Goal: Task Accomplishment & Management: Manage account settings

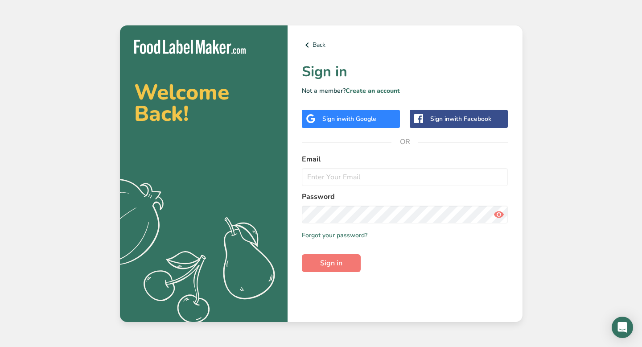
click at [346, 118] on span "with Google" at bounding box center [358, 118] width 35 height 8
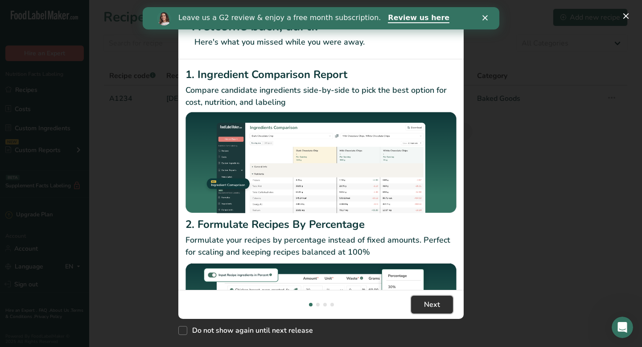
click at [429, 308] on span "Next" at bounding box center [432, 304] width 16 height 11
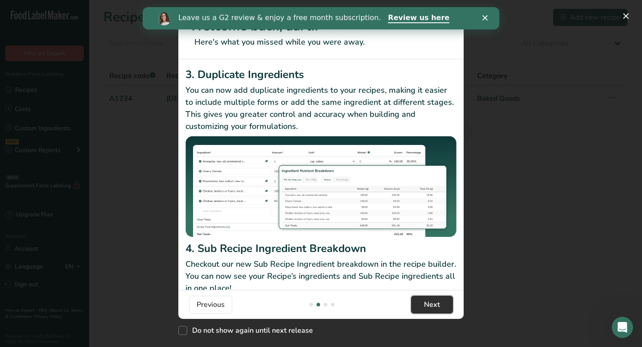
click at [429, 308] on span "Next" at bounding box center [432, 304] width 16 height 11
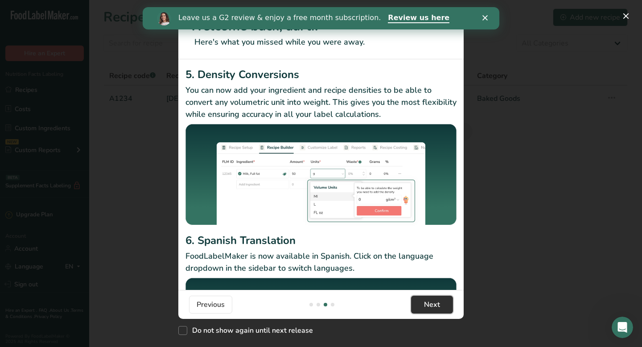
click at [429, 308] on span "Next" at bounding box center [432, 304] width 16 height 11
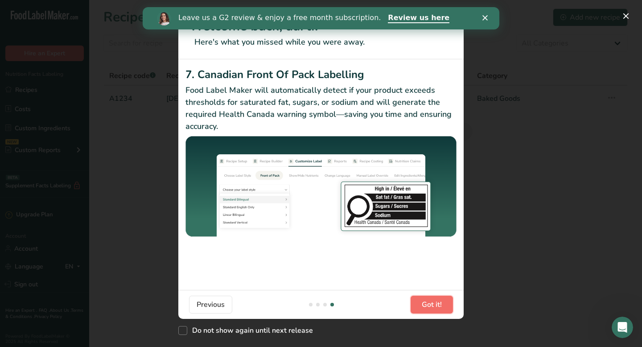
click at [429, 308] on span "Got it!" at bounding box center [431, 304] width 20 height 11
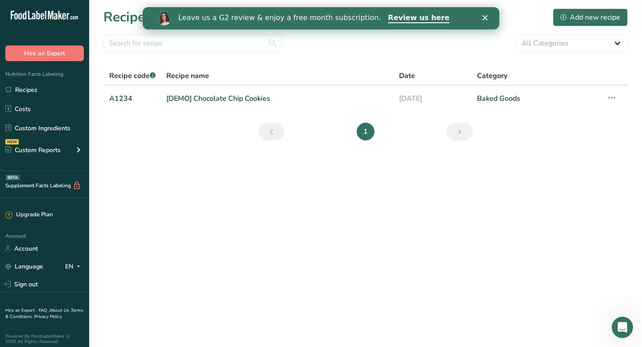
click at [485, 16] on icon "Close" at bounding box center [484, 17] width 5 height 5
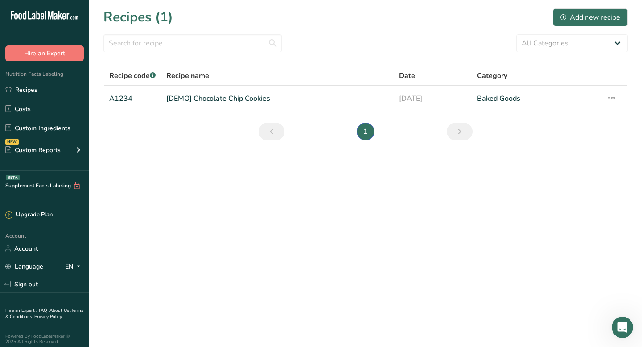
click at [59, 17] on icon at bounding box center [60, 15] width 4 height 9
click at [56, 88] on link "Recipes" at bounding box center [44, 89] width 89 height 17
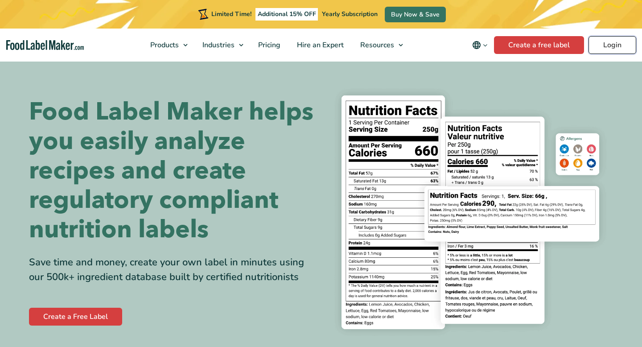
click at [610, 43] on link "Login" at bounding box center [612, 45] width 48 height 18
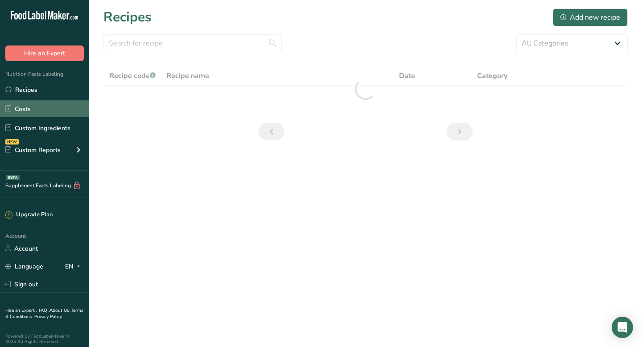
scroll to position [4, 0]
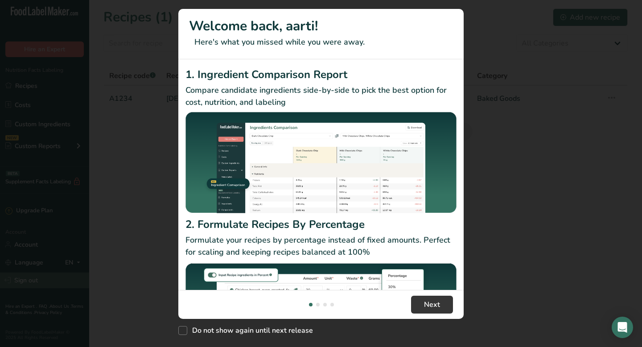
click at [43, 277] on div "New Features" at bounding box center [321, 173] width 642 height 347
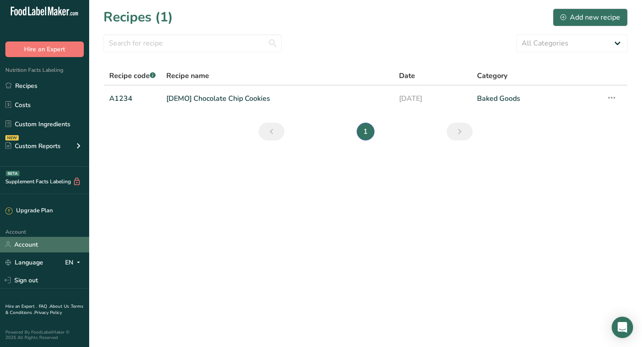
click at [48, 243] on link "Account" at bounding box center [44, 245] width 89 height 16
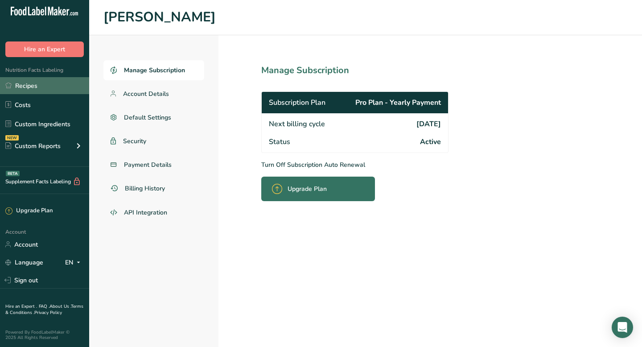
click at [49, 86] on link "Recipes" at bounding box center [44, 85] width 89 height 17
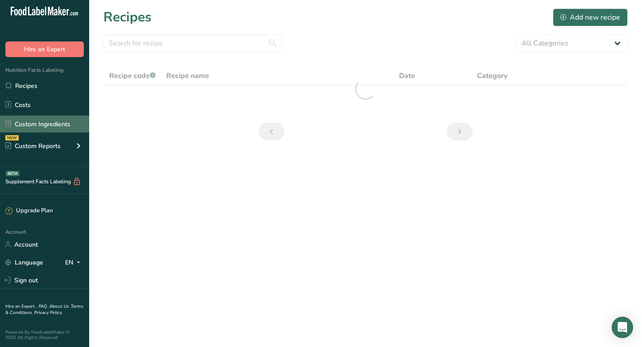
click at [39, 126] on link "Custom Ingredients" at bounding box center [44, 123] width 89 height 17
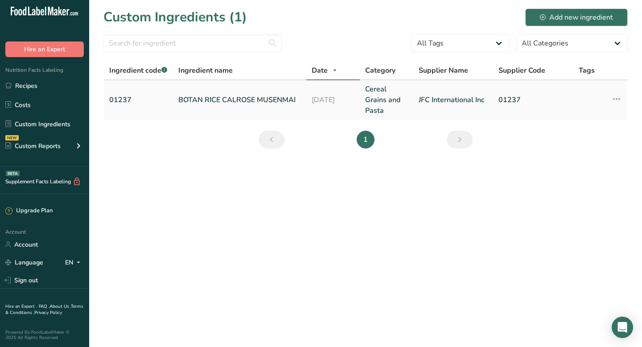
click at [152, 110] on td "01237" at bounding box center [138, 99] width 69 height 39
click at [617, 103] on icon at bounding box center [616, 99] width 11 height 16
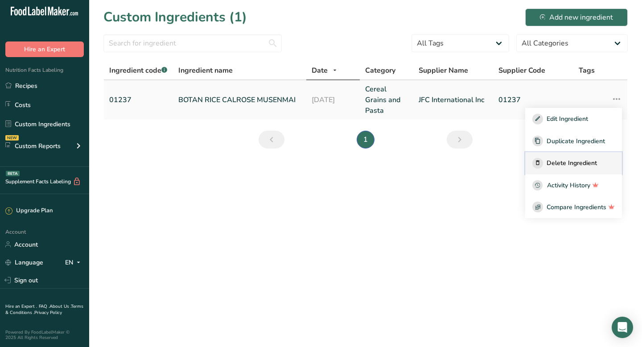
click at [565, 158] on div "Delete Ingredient" at bounding box center [573, 163] width 82 height 11
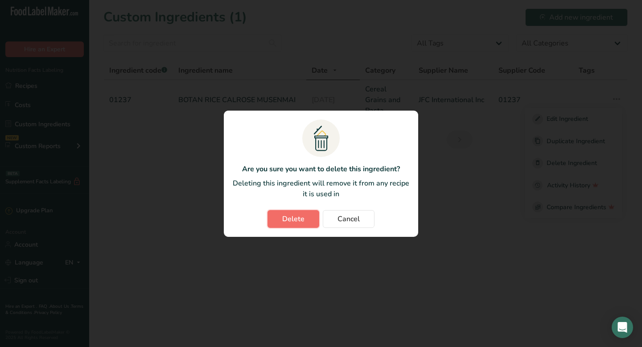
click at [290, 221] on span "Delete" at bounding box center [293, 218] width 22 height 11
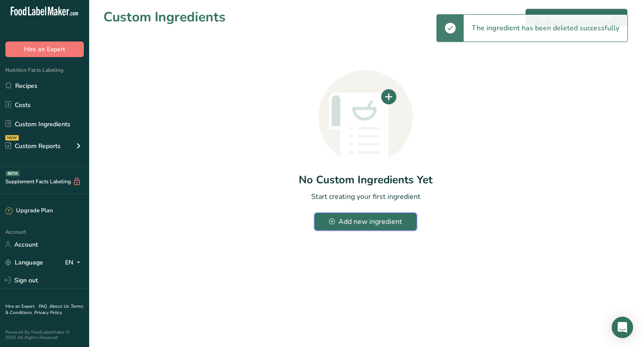
click at [378, 229] on button "Add new ingredient" at bounding box center [365, 222] width 102 height 18
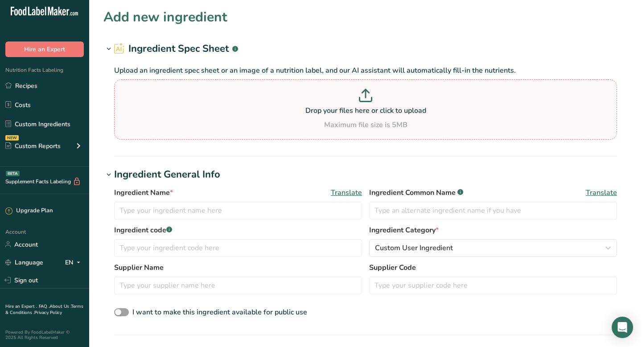
click at [260, 112] on p "Drop your files here or click to upload" at bounding box center [365, 110] width 498 height 11
click at [260, 112] on input "Drop your files here or click to upload Maximum file size is 5MB" at bounding box center [365, 109] width 503 height 60
type input "C:\fakepath\30279 JALAPENO FRESH 1.4 DICED RGF - CONTENINAL _X.pdf"
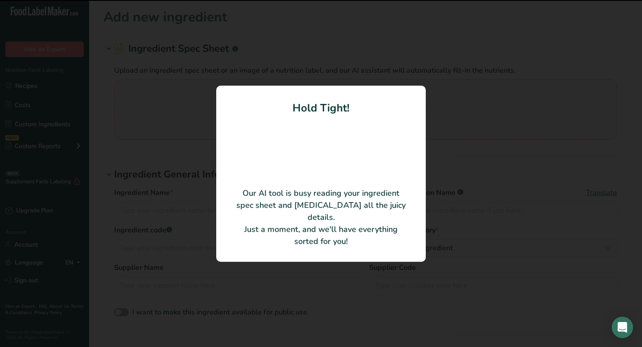
type input "Jalapeno Pepper Diced ¼”"
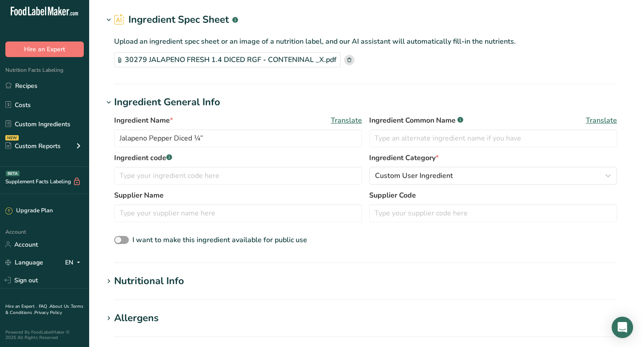
scroll to position [14, 0]
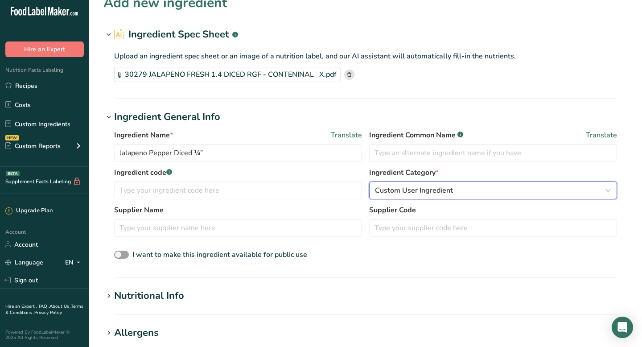
click at [418, 192] on span "Custom User Ingredient" at bounding box center [414, 190] width 78 height 11
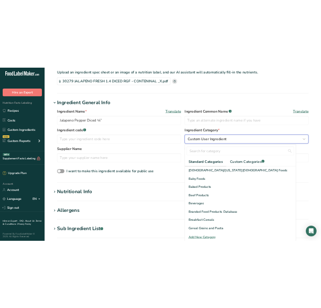
scroll to position [62, 0]
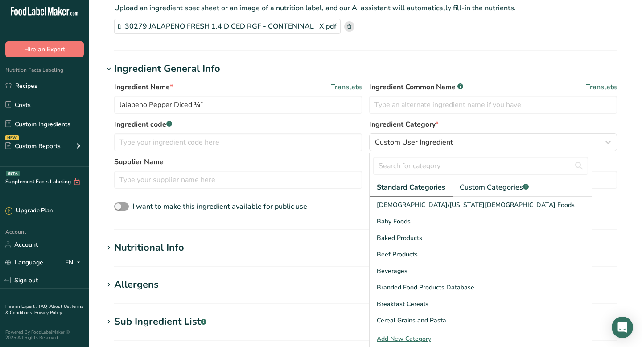
click at [478, 68] on h1 "Ingredient General Info" at bounding box center [365, 68] width 524 height 15
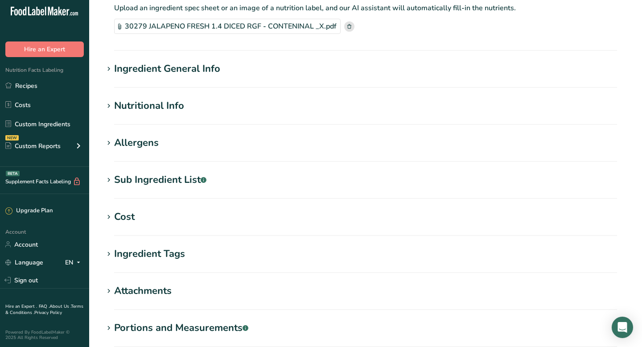
click at [195, 57] on section "Add new ingredient Ingredient Spec Sheet .a-a{fill:#347362;}.b-a{fill:#fff;} Up…" at bounding box center [365, 182] width 552 height 488
click at [169, 73] on div "Ingredient General Info" at bounding box center [167, 68] width 106 height 15
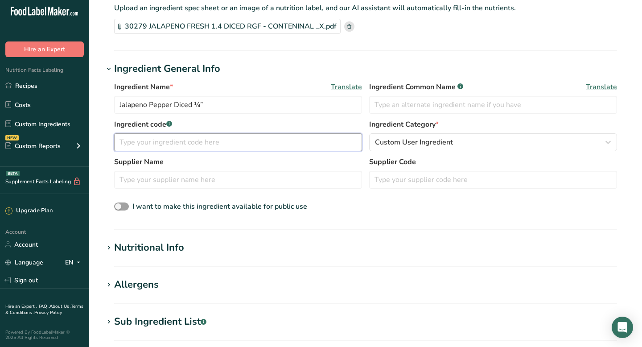
click at [165, 144] on input "text" at bounding box center [238, 142] width 248 height 18
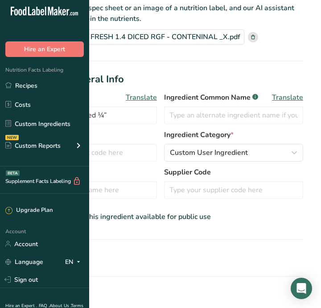
scroll to position [0, 0]
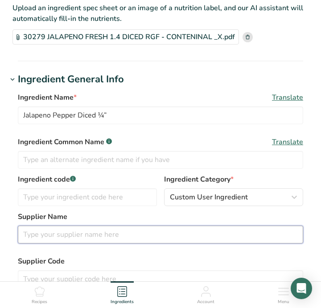
click at [71, 235] on input "text" at bounding box center [160, 235] width 285 height 18
type input "D"
type input "Continental Processors"
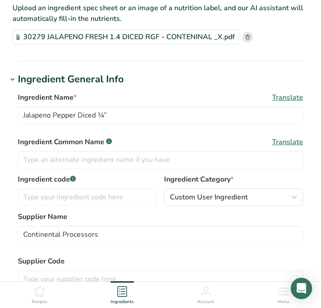
click at [145, 216] on label "Supplier Name" at bounding box center [160, 217] width 285 height 11
click at [138, 197] on input "text" at bounding box center [87, 197] width 139 height 18
click at [8, 204] on div "Ingredient Name * Translate Jalapeno Pepper Diced ¼” Ingredient Common Name .a-…" at bounding box center [160, 202] width 307 height 231
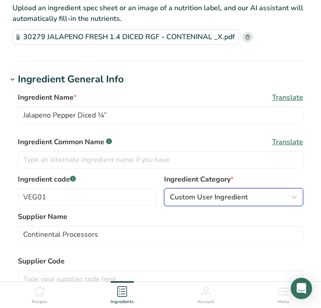
click at [241, 189] on button "Custom User Ingredient" at bounding box center [233, 197] width 139 height 18
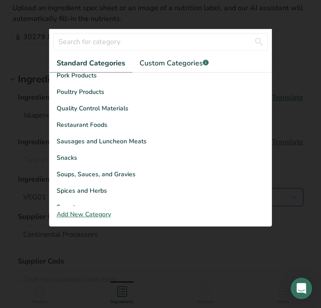
scroll to position [344, 0]
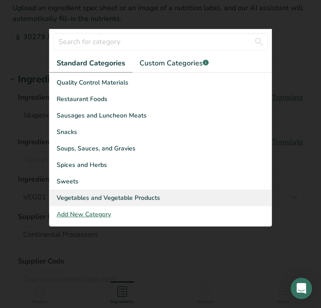
click at [103, 198] on span "Vegetables and Vegetable Products" at bounding box center [108, 197] width 103 height 9
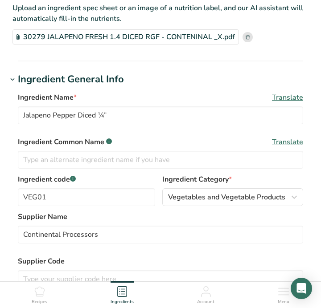
click at [171, 211] on div "Ingredient code .a-a{fill:#347362;}.b-a{fill:#fff;} VEG01 Ingredient Category *…" at bounding box center [160, 192] width 285 height 37
click at [44, 200] on input "VEG01" at bounding box center [86, 197] width 137 height 18
type input "VEG001"
click at [112, 216] on label "Supplier Name" at bounding box center [160, 217] width 285 height 11
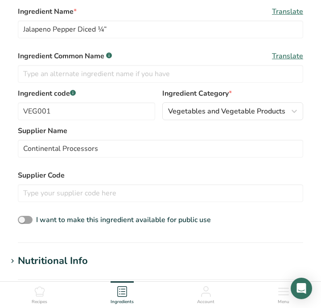
scroll to position [149, 0]
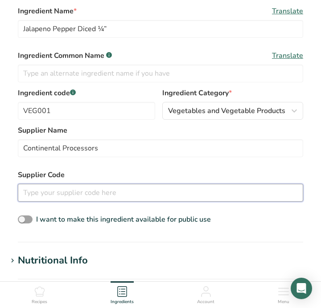
click at [110, 197] on input "text" at bounding box center [160, 193] width 285 height 18
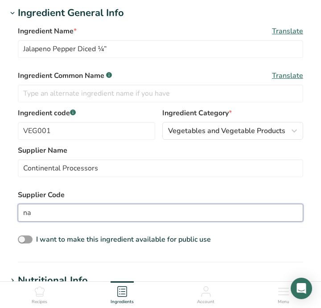
scroll to position [136, 0]
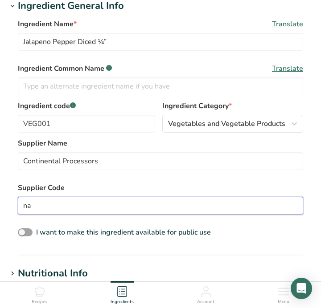
type input "n"
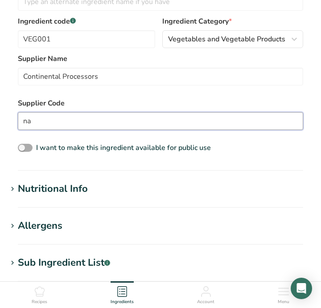
scroll to position [222, 0]
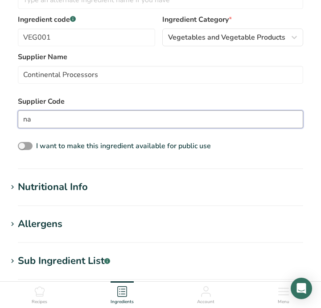
type input "na"
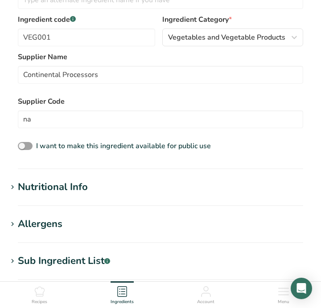
click at [68, 187] on div "Nutritional Info" at bounding box center [53, 187] width 70 height 15
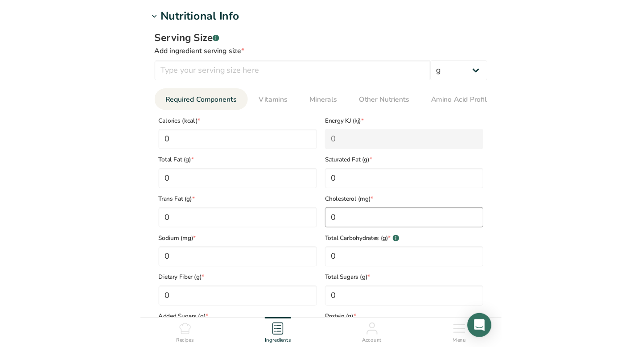
scroll to position [355, 0]
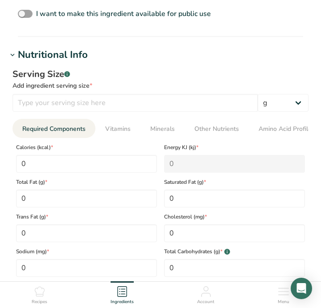
click at [68, 78] on div ".a-a{fill:#347362;}.b-a{fill:#fff;}" at bounding box center [67, 74] width 6 height 13
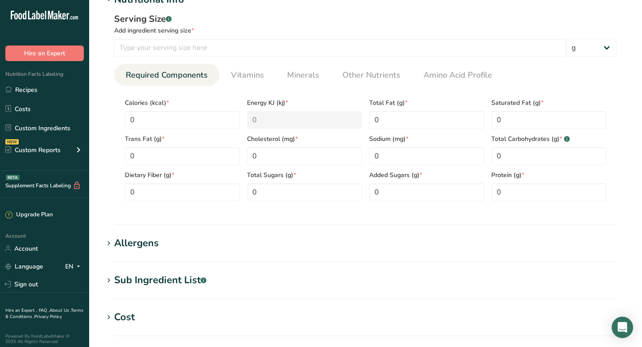
scroll to position [304, 0]
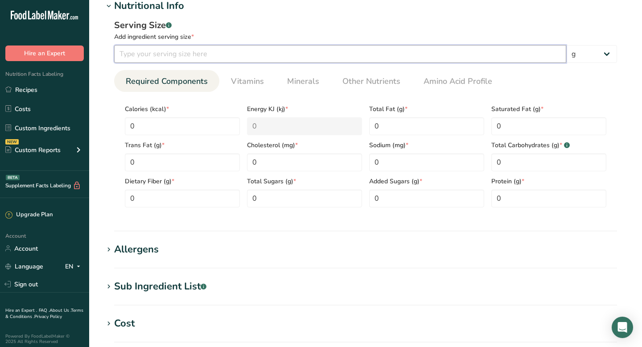
click at [401, 58] on input "number" at bounding box center [340, 54] width 452 height 18
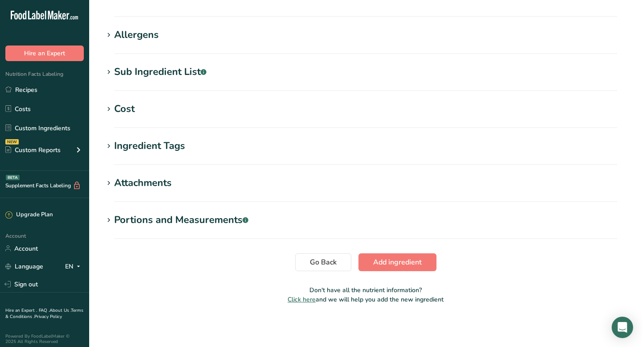
scroll to position [493, 0]
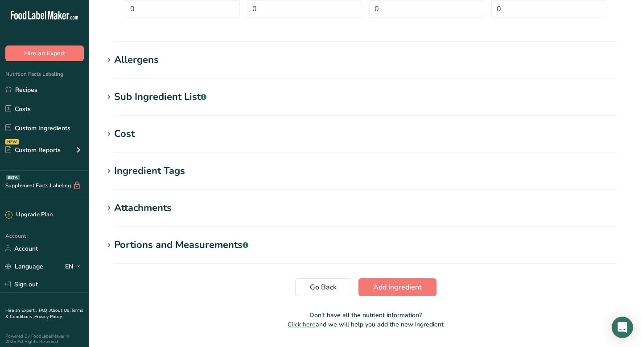
click at [198, 214] on h1 "Attachments" at bounding box center [365, 207] width 524 height 15
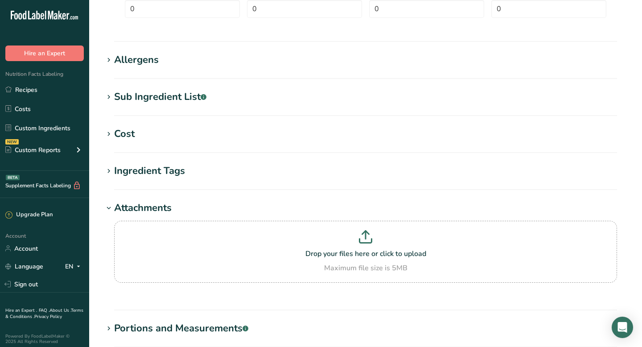
click at [208, 185] on section "Ingredient Tags Add tags Standard Tags Custom Tags Source of Antioxidants [MEDI…" at bounding box center [365, 176] width 524 height 26
click at [208, 174] on h1 "Ingredient Tags" at bounding box center [365, 170] width 524 height 15
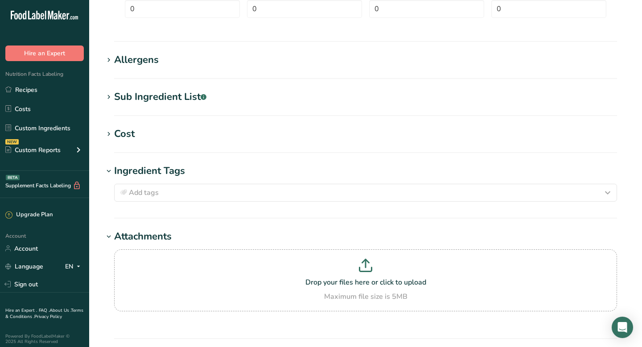
click at [207, 146] on section "Cost Price($) .a-a{fill:#347362;}.b-a{fill:#fff;} Amount Unit Grams kg mg mcg l…" at bounding box center [365, 140] width 524 height 26
click at [137, 143] on section "Cost Price($) .a-a{fill:#347362;}.b-a{fill:#fff;} Amount Unit Grams kg mg mcg l…" at bounding box center [365, 140] width 524 height 26
click at [133, 137] on div "Cost" at bounding box center [124, 134] width 20 height 15
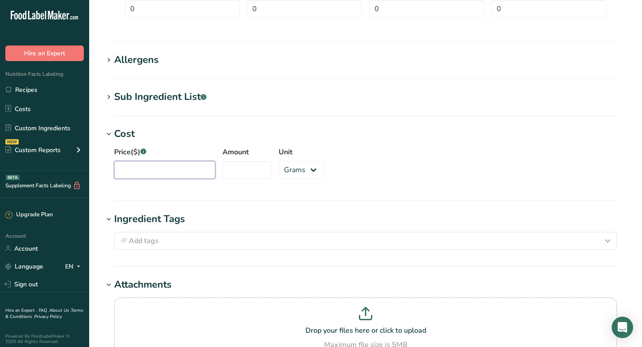
click at [157, 164] on input "Price($) .a-a{fill:#347362;}.b-a{fill:#fff;}" at bounding box center [164, 170] width 101 height 18
paste input "3.3"
type input "3.3"
click at [248, 174] on input "Amount" at bounding box center [246, 170] width 49 height 18
click at [293, 164] on select "Grams kg mg mcg lb oz" at bounding box center [300, 170] width 45 height 18
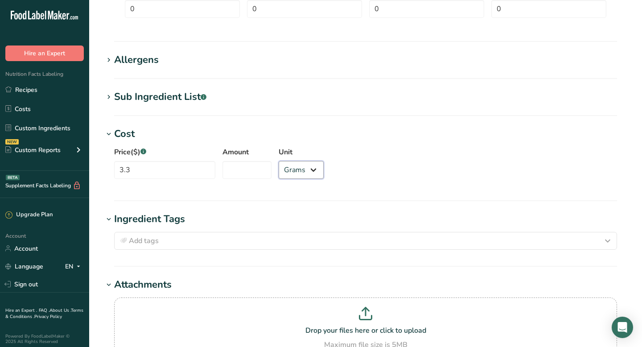
select select "12"
click at [278, 161] on select "Grams kg mg mcg lb oz" at bounding box center [300, 170] width 45 height 18
click at [370, 162] on div "Price($) .a-a{fill:#347362;}.b-a{fill:#fff;} 3.3 Amount Unit Grams kg mg mcg lb…" at bounding box center [365, 165] width 524 height 48
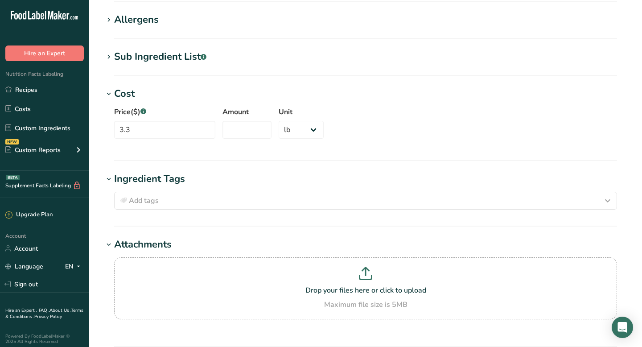
scroll to position [534, 0]
click at [200, 132] on input "3.3" at bounding box center [164, 129] width 101 height 18
type input "3.30"
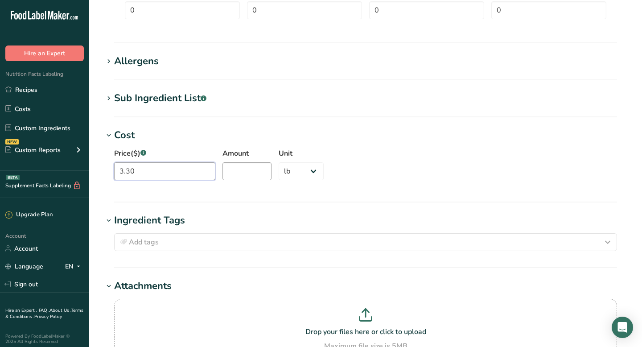
scroll to position [470, 0]
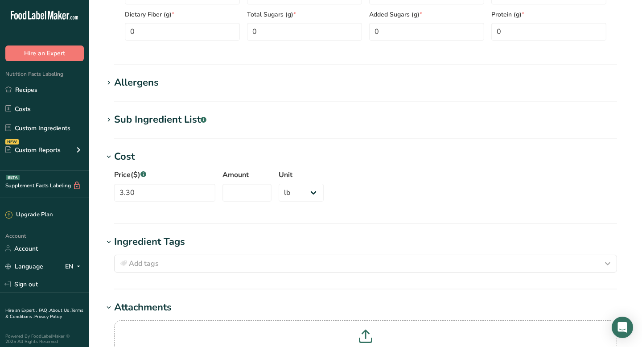
click at [228, 109] on section "Add new ingredient Ingredient Spec Sheet .a-a{fill:#347362;}.b-a{fill:#fff;} Up…" at bounding box center [365, 28] width 552 height 996
click at [189, 114] on div "Sub Ingredient List .a-a{fill:#347362;}.b-a{fill:#fff;}" at bounding box center [160, 119] width 92 height 15
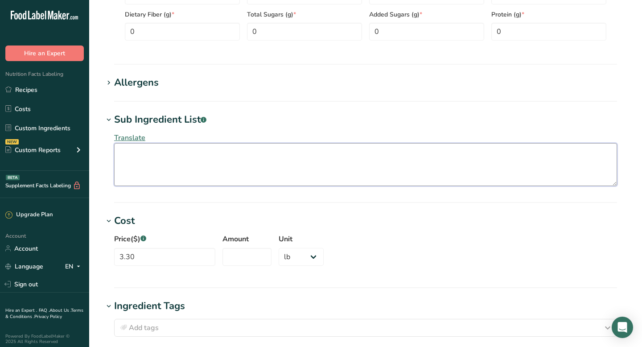
click at [164, 179] on textarea at bounding box center [365, 164] width 503 height 43
click at [172, 125] on div "Sub Ingredient List .a-a{fill:#347362;}.b-a{fill:#fff;}" at bounding box center [160, 119] width 92 height 15
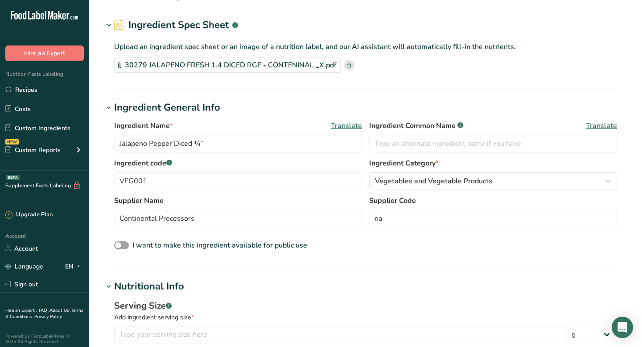
scroll to position [18, 0]
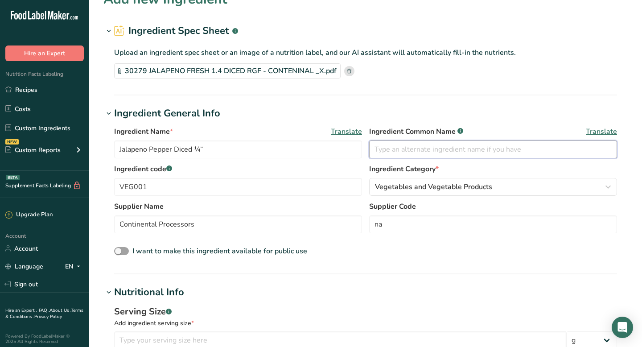
click at [403, 145] on input "text" at bounding box center [493, 149] width 248 height 18
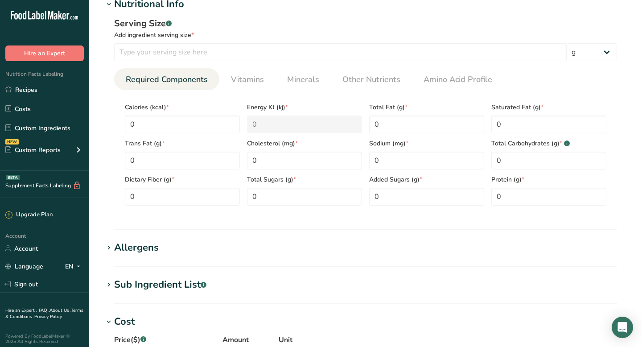
scroll to position [0, 0]
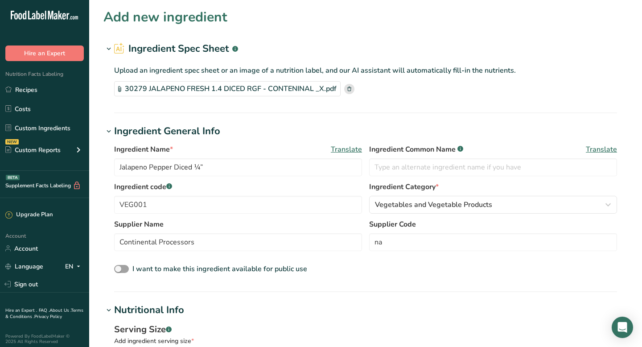
click at [110, 52] on icon at bounding box center [109, 49] width 8 height 12
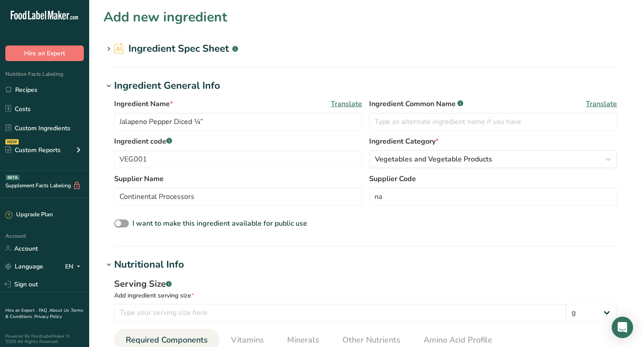
click at [110, 52] on icon at bounding box center [109, 49] width 8 height 12
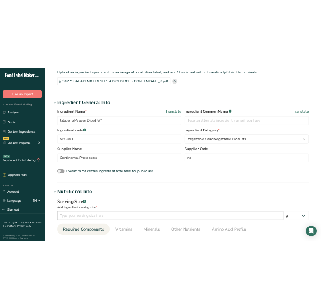
scroll to position [23, 0]
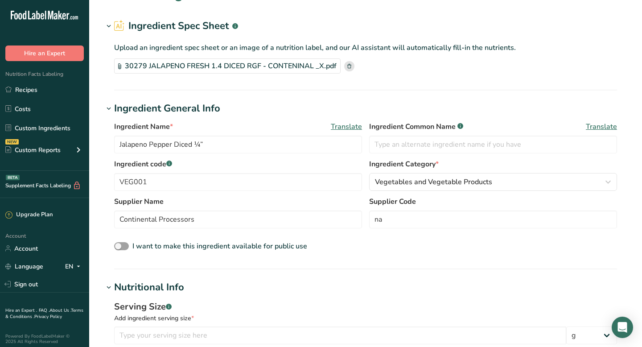
click at [345, 67] on rect at bounding box center [349, 66] width 10 height 10
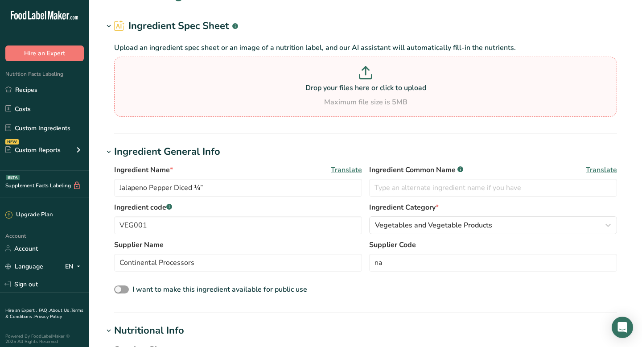
click at [349, 95] on div "Drop your files here or click to upload Maximum file size is 5MB" at bounding box center [365, 86] width 498 height 41
click at [349, 95] on input "Drop your files here or click to upload Maximum file size is 5MB" at bounding box center [365, 87] width 503 height 60
type input "C:\fakepath\Calories in Peppers, jalapeno, raw - 1 cup, sliced from USDA.pdf"
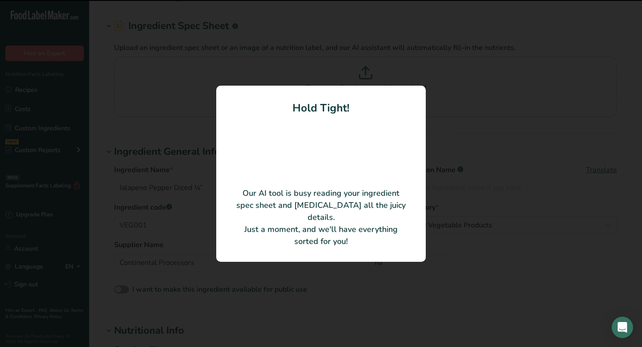
type input "Peppers, jalapeno, raw"
type input "USDA"
type input "90"
type input "26"
type KJ "108.78"
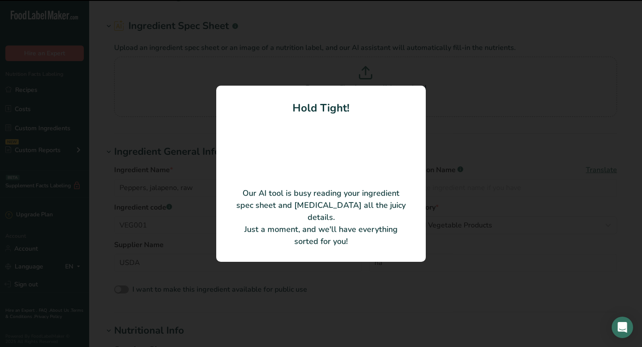
type Fat "0.3"
type Fat "0.1"
type input "2.7"
type Carbohydrates "5.9"
type Fiber "2.5"
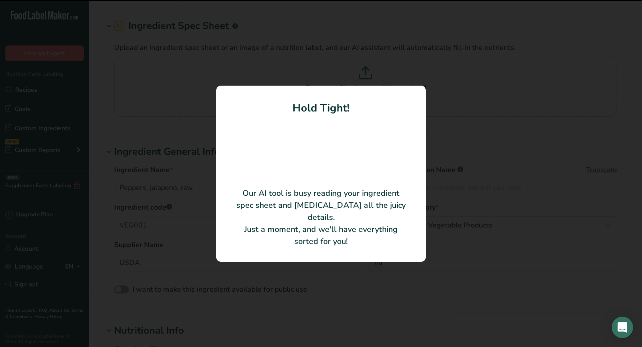
type Sugars "3.7"
type input "0.8"
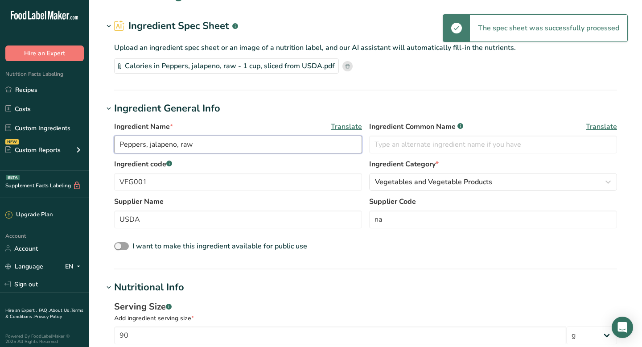
click at [232, 149] on input "Peppers, jalapeno, raw" at bounding box center [238, 144] width 248 height 18
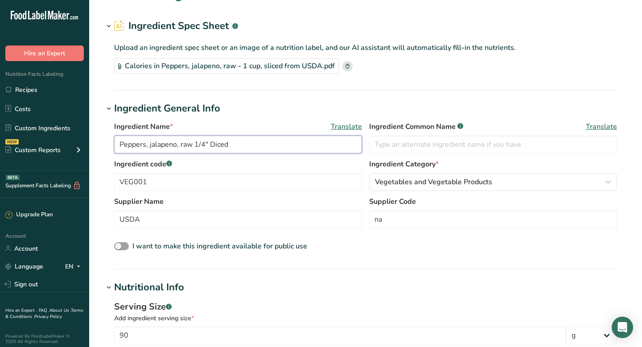
click at [150, 145] on input "Peppers, jalapeno, raw 1/4" Diced" at bounding box center [238, 144] width 248 height 18
type input "jalapeno, raw 1/4" Diced"
click at [212, 142] on input "jalapeno, raw 1/4" Diced" at bounding box center [238, 144] width 248 height 18
click at [210, 142] on input "jalapeno, raw 1/4" Diced" at bounding box center [238, 144] width 248 height 18
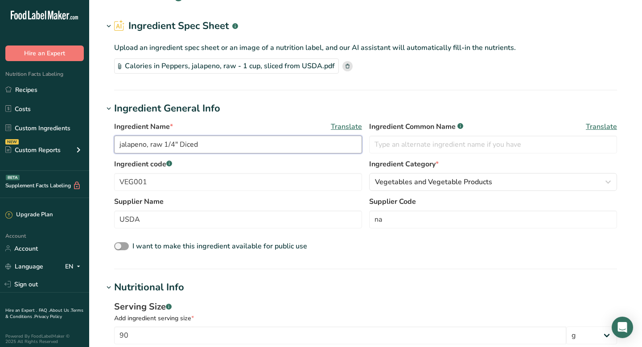
click at [210, 142] on input "jalapeno, raw 1/4" Diced" at bounding box center [238, 144] width 248 height 18
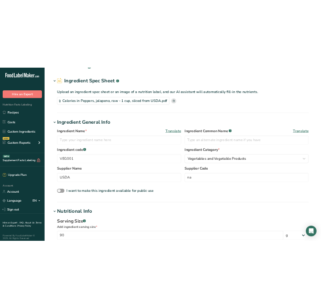
select select "12"
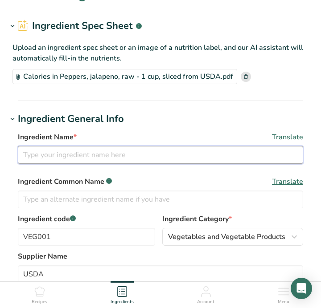
click at [89, 159] on input "text" at bounding box center [160, 155] width 285 height 18
paste input "Jalapeno Pepper Diced ¼”"
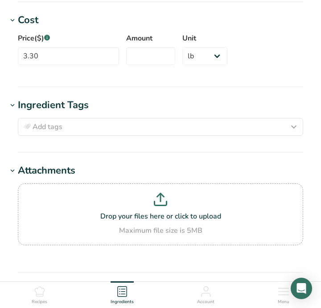
scroll to position [816, 0]
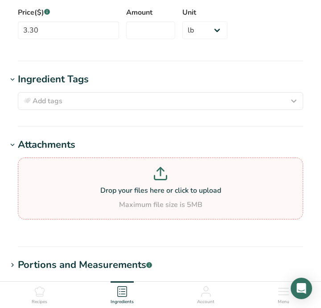
type input "Jalapeno Pepper Diced ¼”"
click at [149, 179] on p at bounding box center [160, 175] width 281 height 16
click at [149, 179] on input "Drop your files here or click to upload Maximum file size is 5MB" at bounding box center [160, 189] width 285 height 62
type input "C:\fakepath\30279 JALAPENO FRESH 1.4 DICED RGF - CONTENINAL _X.pdf"
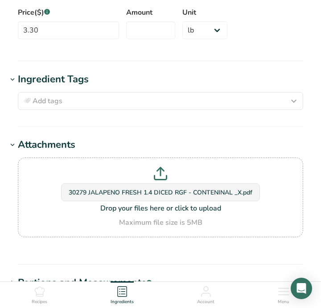
scroll to position [946, 0]
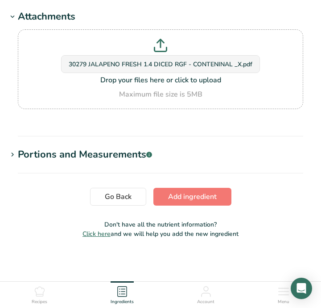
click at [130, 163] on section "Portions and Measurements .a-a{fill:#347362;}.b-a{fill:#fff;} Add portion" at bounding box center [160, 160] width 307 height 26
click at [130, 160] on div "Portions and Measurements .a-a{fill:#347362;}.b-a{fill:#fff;}" at bounding box center [85, 154] width 134 height 15
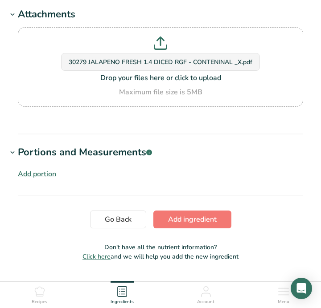
click at [130, 160] on div "Portions and Measurements .a-a{fill:#347362;}.b-a{fill:#fff;}" at bounding box center [85, 152] width 134 height 15
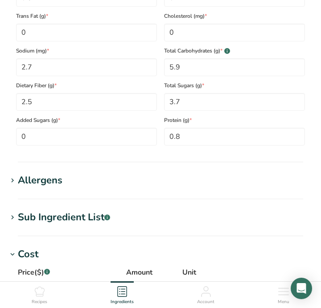
scroll to position [568, 0]
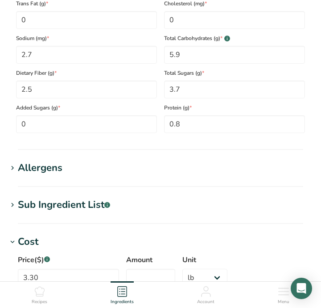
click at [151, 165] on h1 "Allergens" at bounding box center [160, 168] width 307 height 15
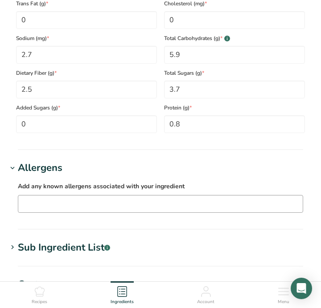
click at [105, 209] on input "text" at bounding box center [160, 204] width 284 height 14
type input "N"
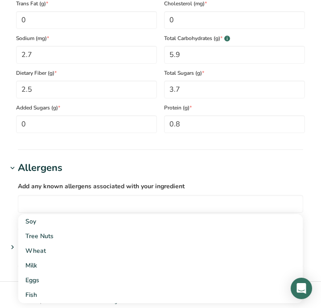
click at [123, 172] on h1 "Allergens" at bounding box center [160, 168] width 307 height 15
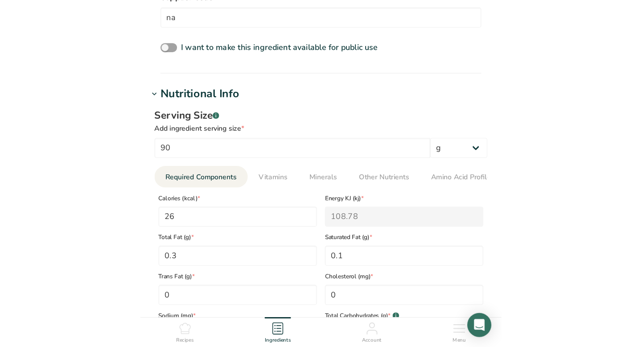
scroll to position [326, 0]
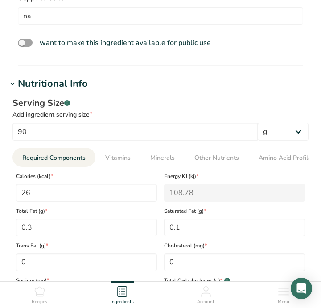
click at [252, 106] on div "Serving Size .a-a{fill:#347362;}.b-a{fill:#fff;}" at bounding box center [160, 103] width 296 height 13
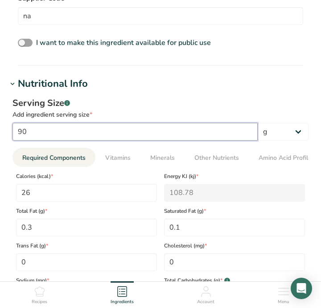
click at [241, 138] on input "90" at bounding box center [134, 132] width 245 height 18
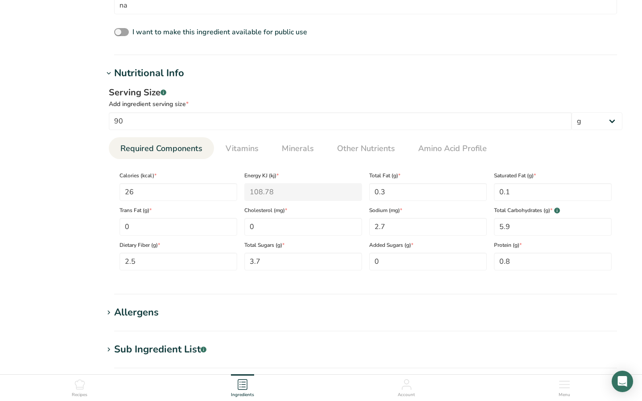
select select "12"
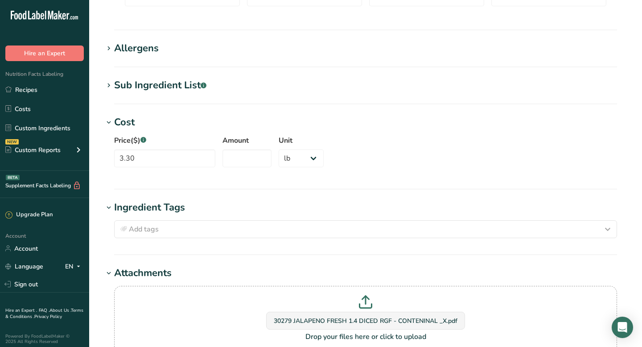
scroll to position [696, 0]
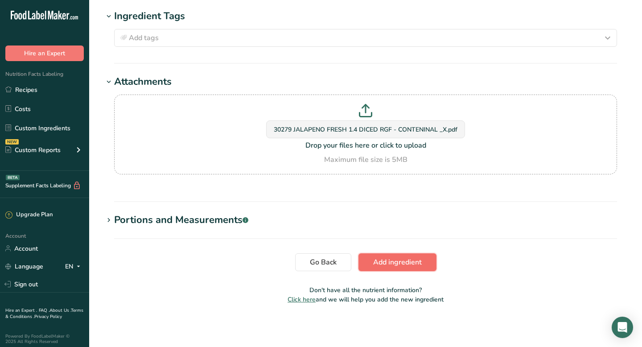
click at [374, 266] on span "Add ingredient" at bounding box center [397, 262] width 49 height 11
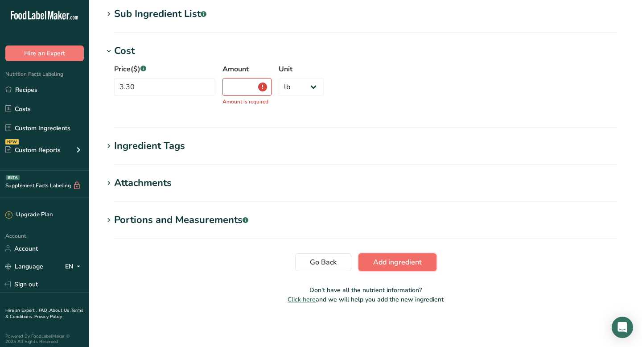
scroll to position [183, 0]
click at [231, 94] on input "Amount" at bounding box center [246, 87] width 49 height 18
click at [250, 90] on input "Amount" at bounding box center [246, 87] width 49 height 18
click at [168, 92] on input "3.30" at bounding box center [164, 87] width 101 height 18
click at [227, 86] on input "Amount" at bounding box center [246, 87] width 49 height 18
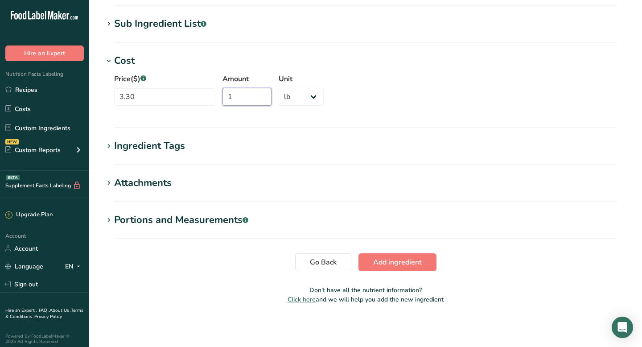
scroll to position [173, 0]
type input "1"
click at [383, 267] on button "Add ingredient" at bounding box center [397, 262] width 78 height 18
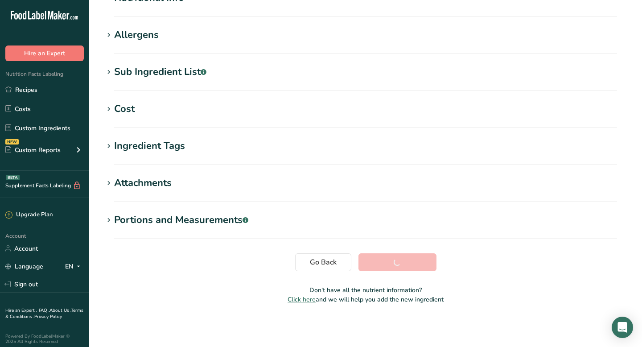
scroll to position [125, 0]
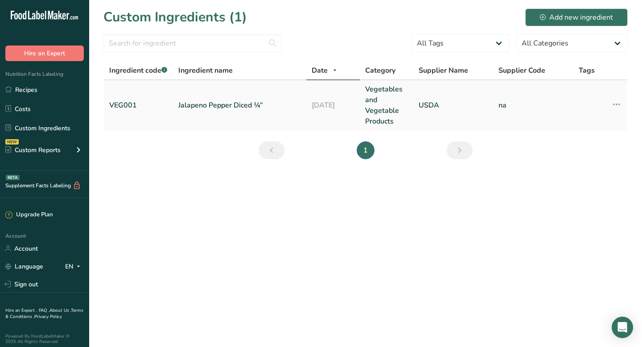
click at [614, 100] on icon at bounding box center [616, 104] width 11 height 16
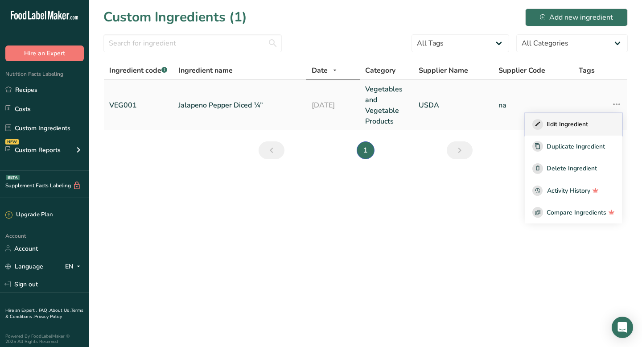
click at [592, 119] on div "Edit Ingredient" at bounding box center [573, 124] width 82 height 11
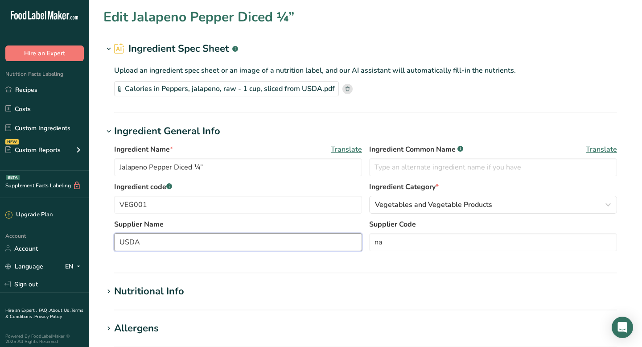
click at [179, 245] on input "USDA" at bounding box center [238, 242] width 248 height 18
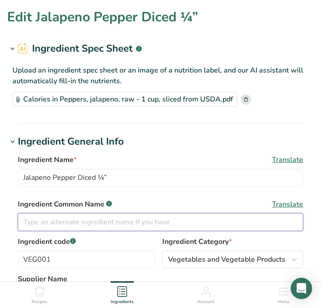
click at [129, 221] on input "text" at bounding box center [160, 222] width 285 height 18
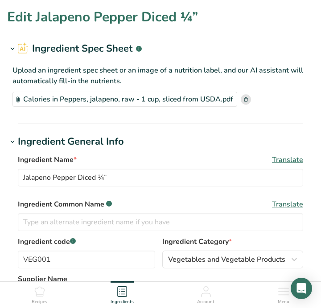
click at [171, 147] on h1 "Ingredient General Info" at bounding box center [160, 142] width 307 height 15
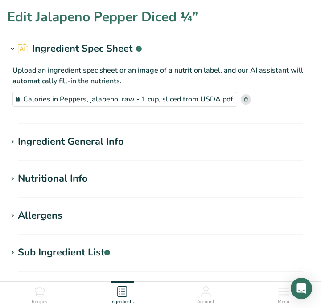
click at [171, 147] on h1 "Ingredient General Info" at bounding box center [160, 142] width 307 height 15
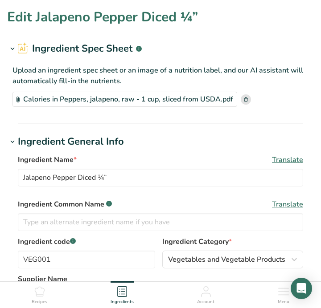
drag, startPoint x: 246, startPoint y: 90, endPoint x: 249, endPoint y: 40, distance: 50.9
click at [85, 277] on label "Supplier Name" at bounding box center [160, 279] width 285 height 11
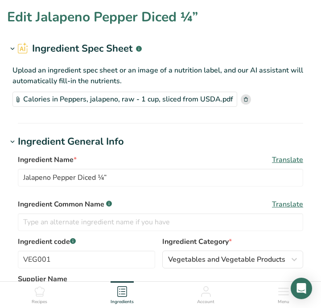
click at [48, 303] on ul "Recipes Ingredients Account Menu" at bounding box center [160, 294] width 321 height 24
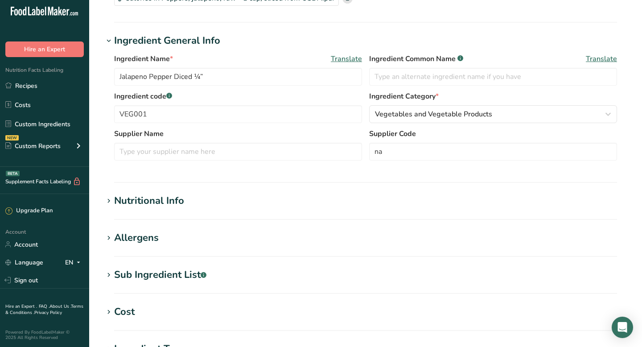
scroll to position [40, 0]
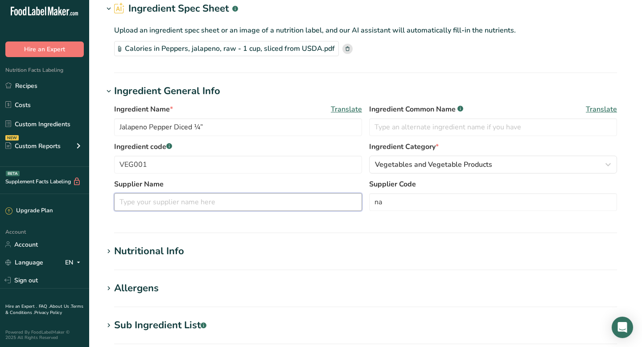
click at [192, 200] on input "text" at bounding box center [238, 202] width 248 height 18
type input "Continental Processors"
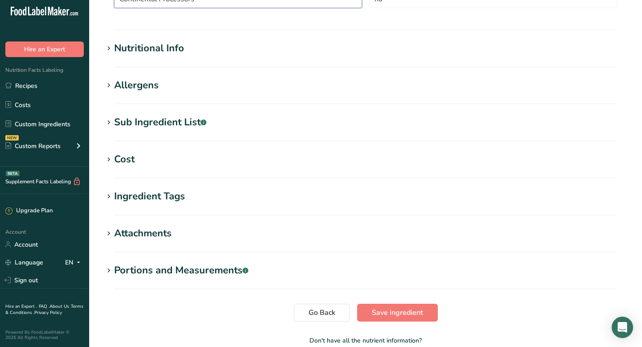
scroll to position [293, 0]
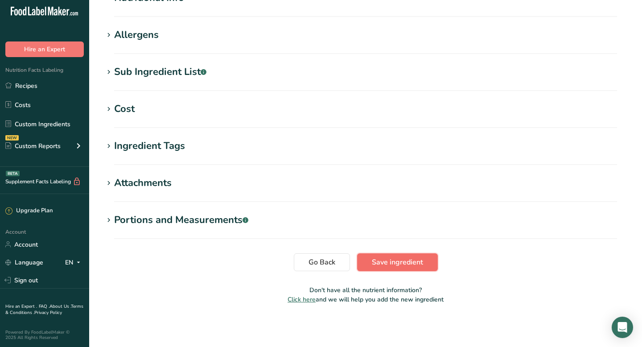
click at [410, 268] on button "Save ingredient" at bounding box center [397, 262] width 81 height 18
